Goal: Information Seeking & Learning: Find specific page/section

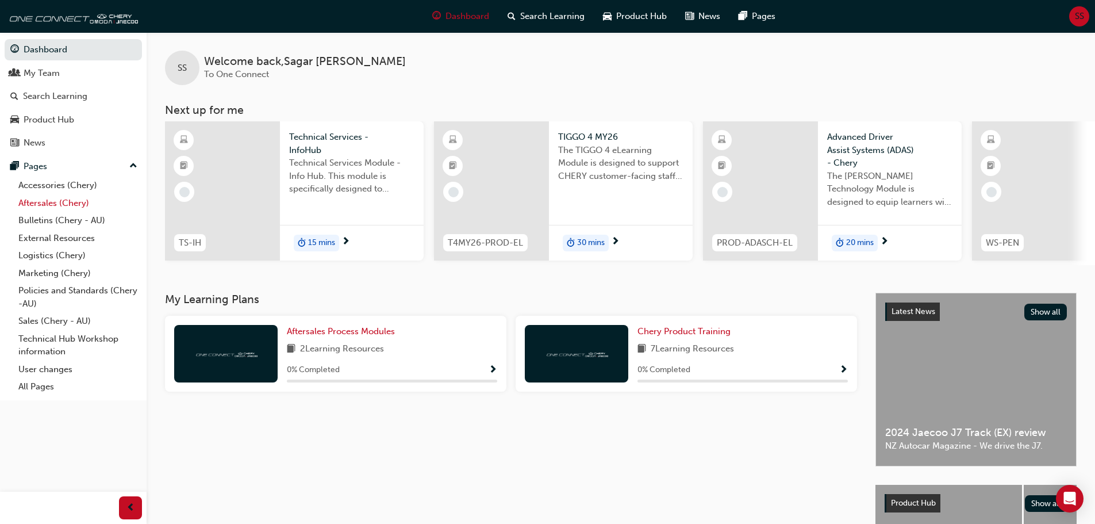
click at [76, 196] on link "Aftersales (Chery)" at bounding box center [78, 203] width 128 height 18
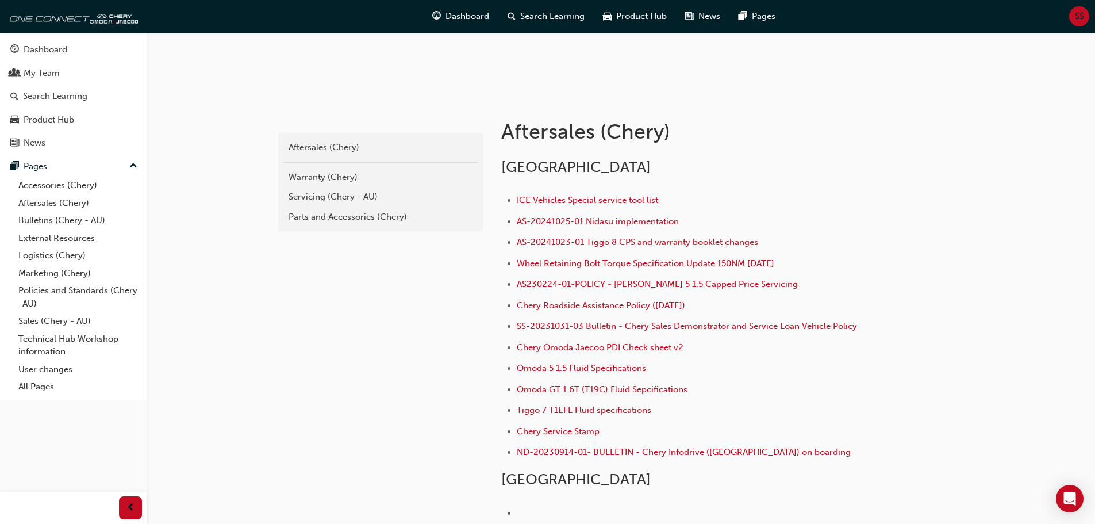
scroll to position [173, 0]
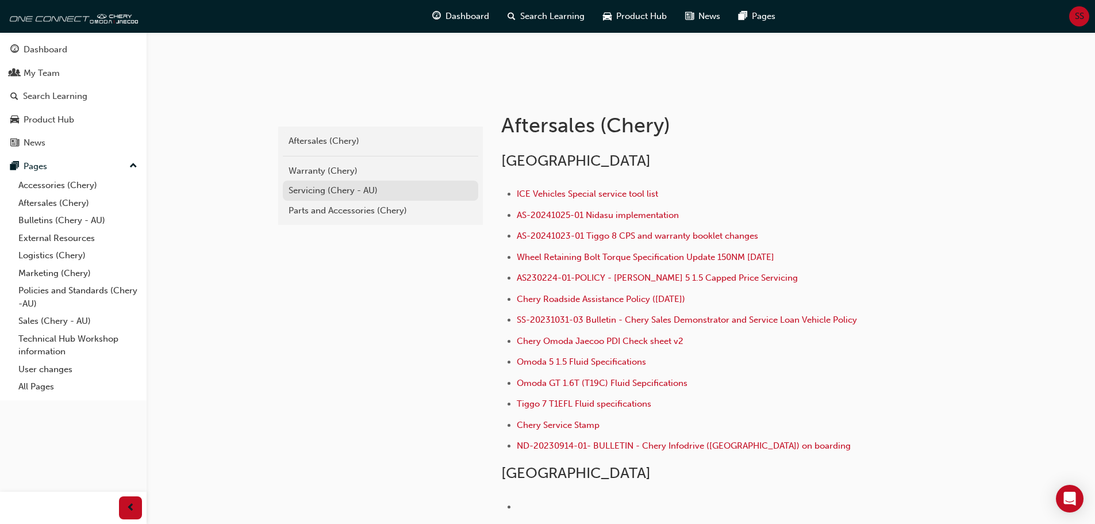
click at [343, 195] on div "Servicing (Chery - AU)" at bounding box center [381, 190] width 184 height 13
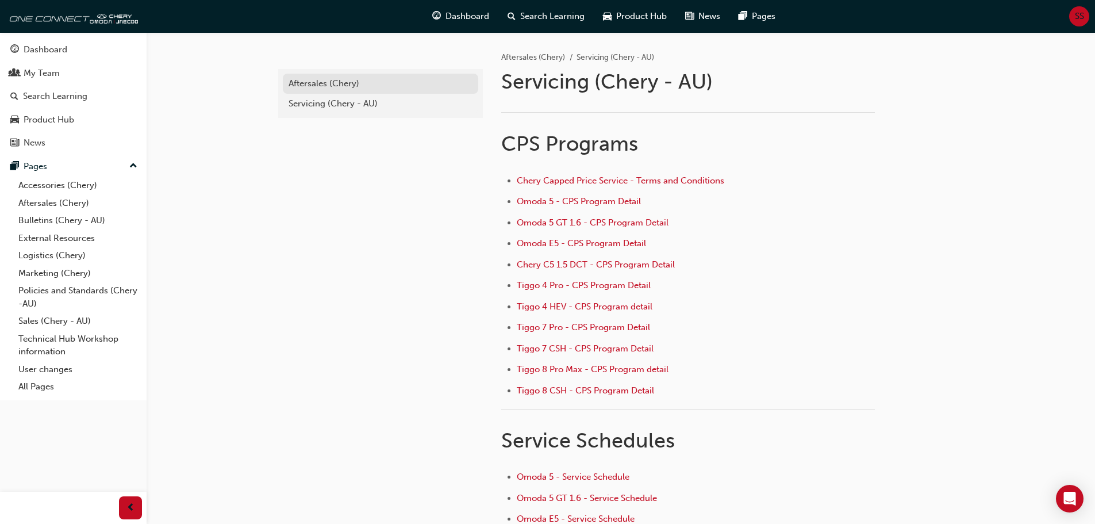
click at [331, 83] on div "Aftersales (Chery)" at bounding box center [381, 83] width 184 height 13
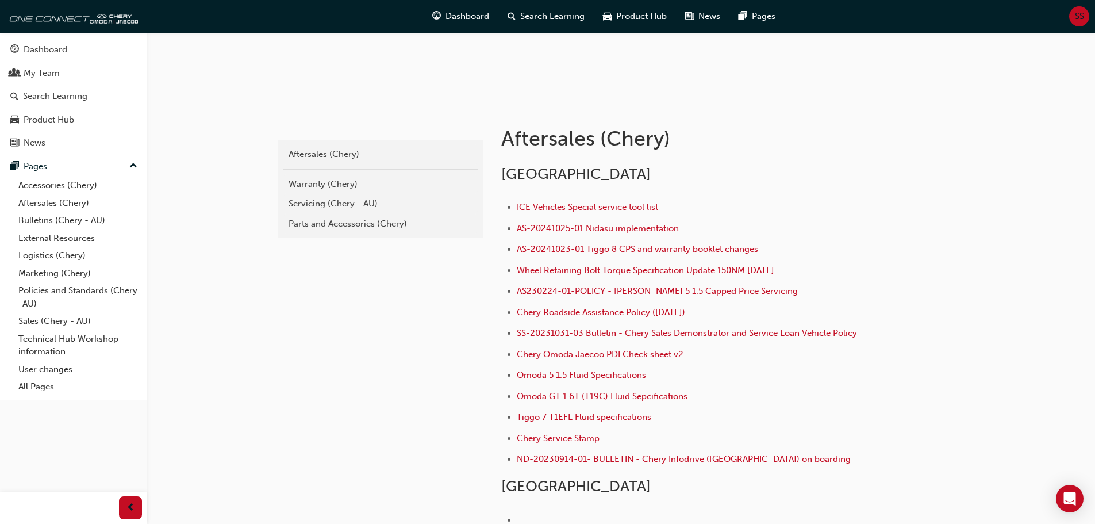
scroll to position [173, 0]
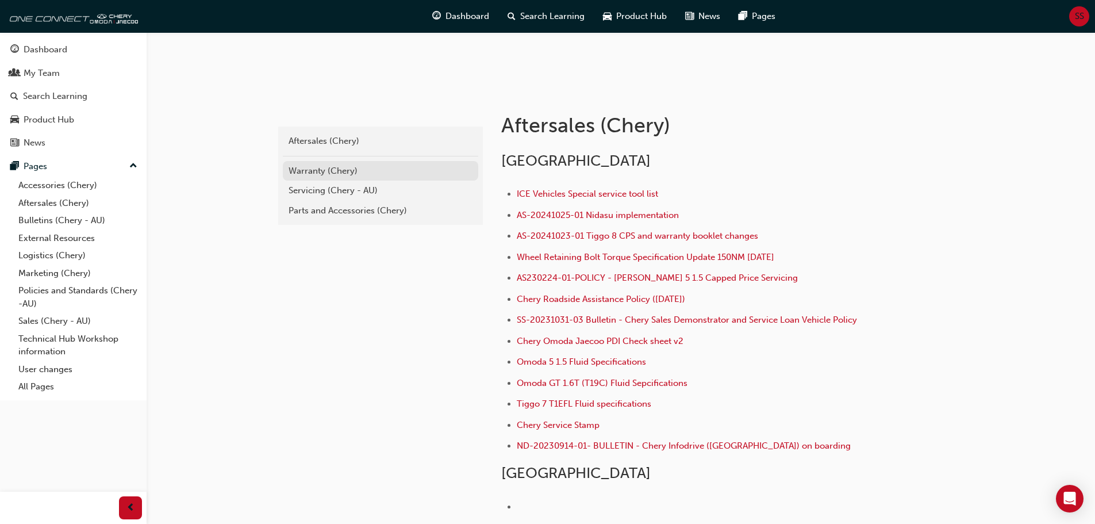
click at [296, 168] on div "Warranty (Chery)" at bounding box center [381, 170] width 184 height 13
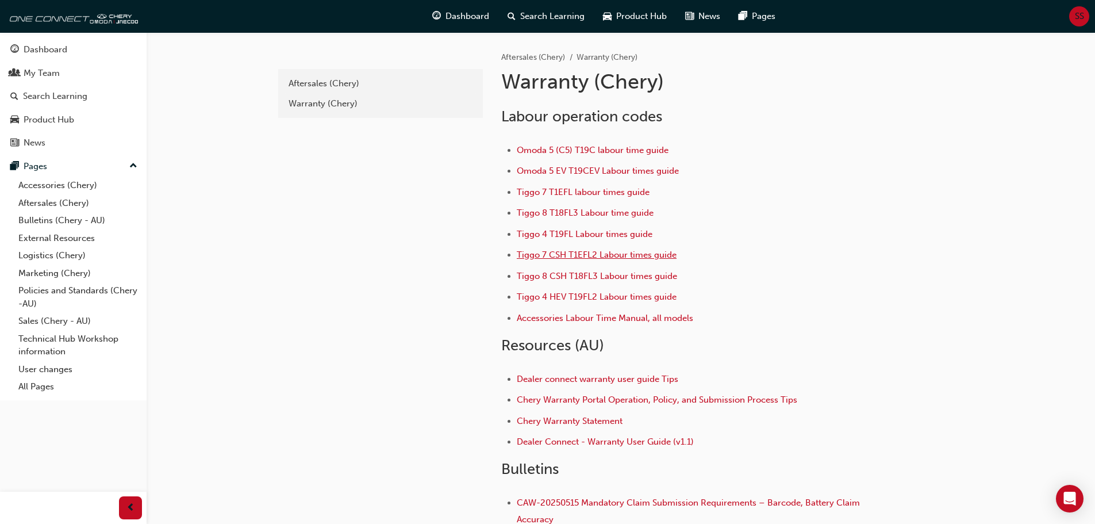
click at [579, 258] on span "Tiggo 7 CSH T1EFL2 Labour times guide" at bounding box center [597, 255] width 160 height 10
click at [593, 197] on span "Tiggo 7 T1EFL labour times guide" at bounding box center [583, 192] width 133 height 10
click at [555, 256] on span "Tiggo 7 CSH T1EFL2 Labour times guide" at bounding box center [597, 255] width 160 height 10
